Goal: Download file/media

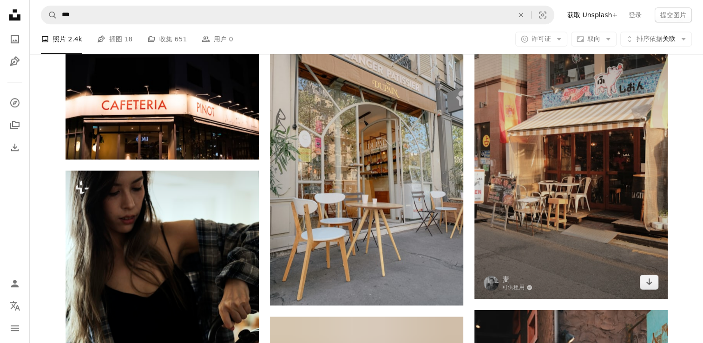
scroll to position [60632, 0]
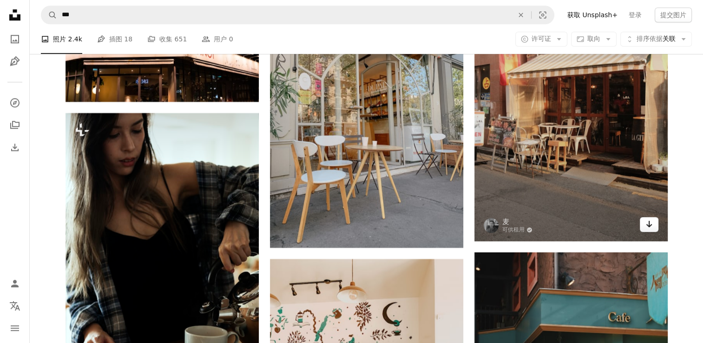
click at [649, 226] on icon "Arrow pointing down" at bounding box center [648, 223] width 7 height 11
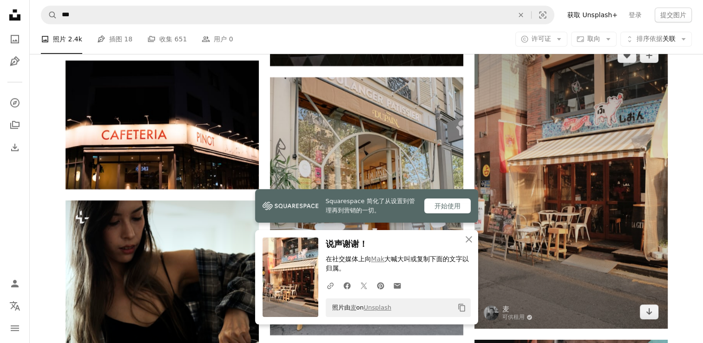
scroll to position [60539, 0]
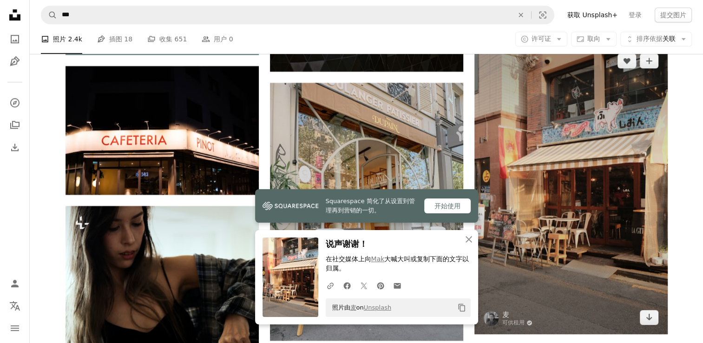
click at [587, 158] on img at bounding box center [570, 189] width 193 height 290
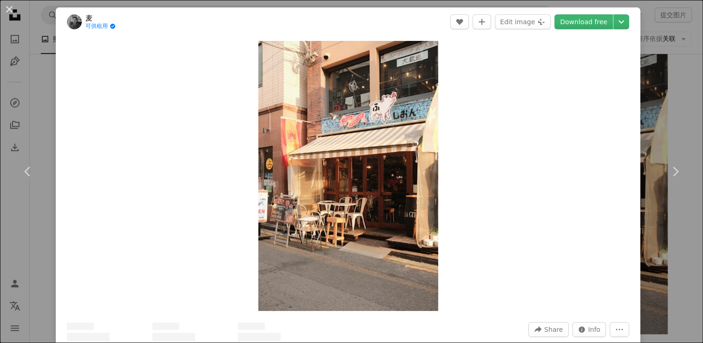
click at [657, 19] on div "An X shape Chevron left Chevron right 麦 可供租用 A checkmark inside of a circle A h…" at bounding box center [351, 171] width 703 height 343
